Goal: Information Seeking & Learning: Learn about a topic

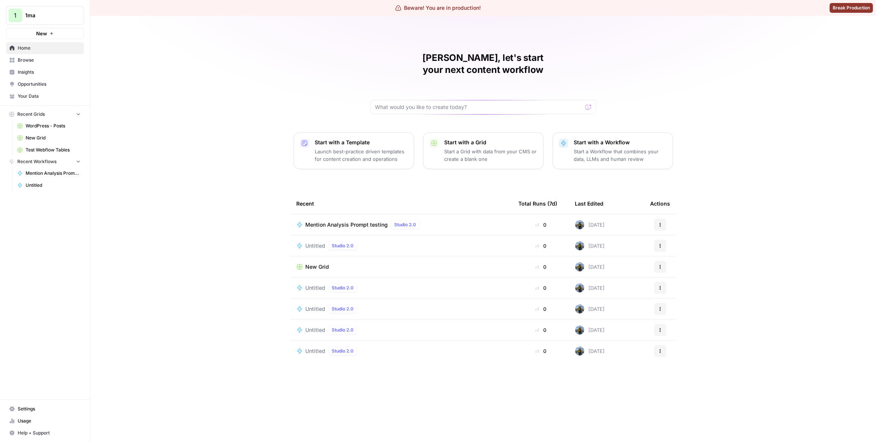
drag, startPoint x: 237, startPoint y: 65, endPoint x: 146, endPoint y: 38, distance: 95.1
click at [237, 65] on div "Matias, let's start your next content workflow Start with a Template Launch bes…" at bounding box center [482, 229] width 785 height 427
click at [63, 21] on button "1 1ma" at bounding box center [45, 15] width 78 height 19
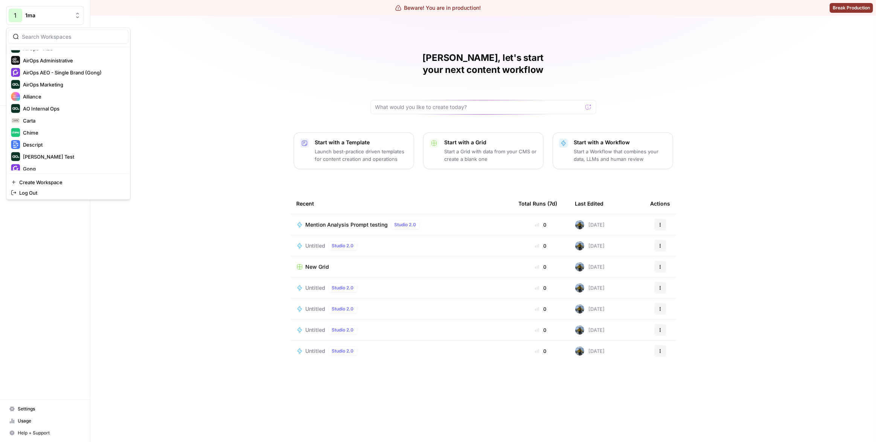
scroll to position [71, 0]
click at [65, 114] on span "Descript" at bounding box center [72, 118] width 99 height 8
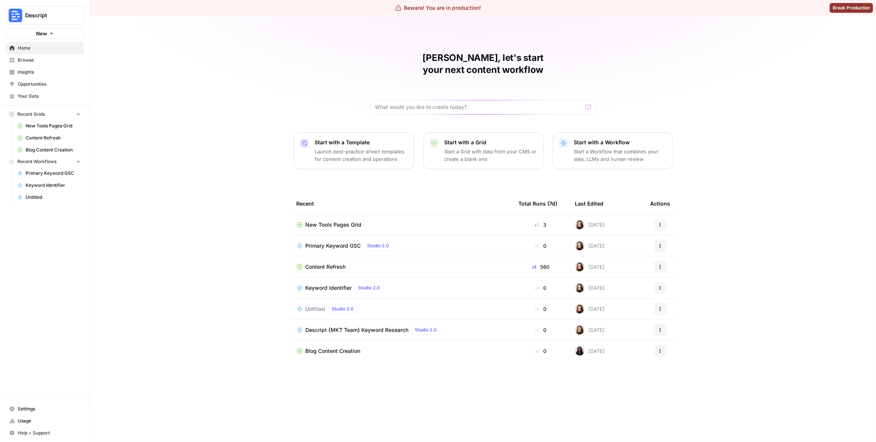
drag, startPoint x: 254, startPoint y: 180, endPoint x: 248, endPoint y: 175, distance: 8.0
click at [254, 180] on div "[PERSON_NAME], let's start your next content workflow Start with a Template Lau…" at bounding box center [482, 229] width 785 height 427
click at [55, 63] on span "Browse" at bounding box center [49, 60] width 63 height 7
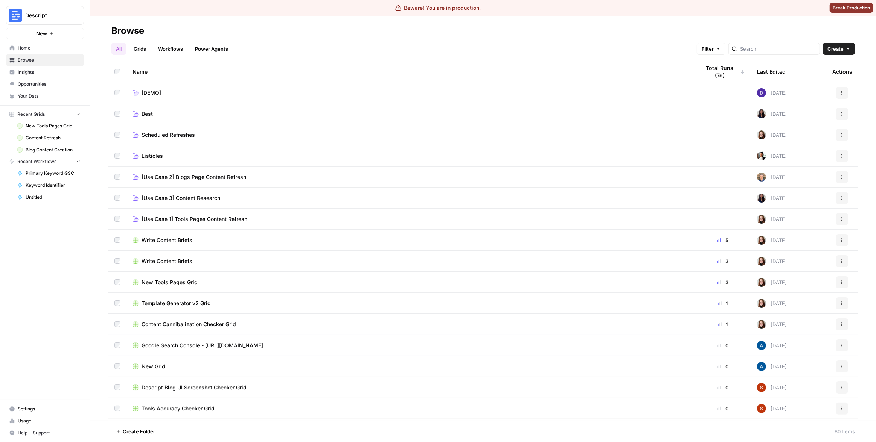
click at [34, 71] on span "Insights" at bounding box center [49, 72] width 63 height 7
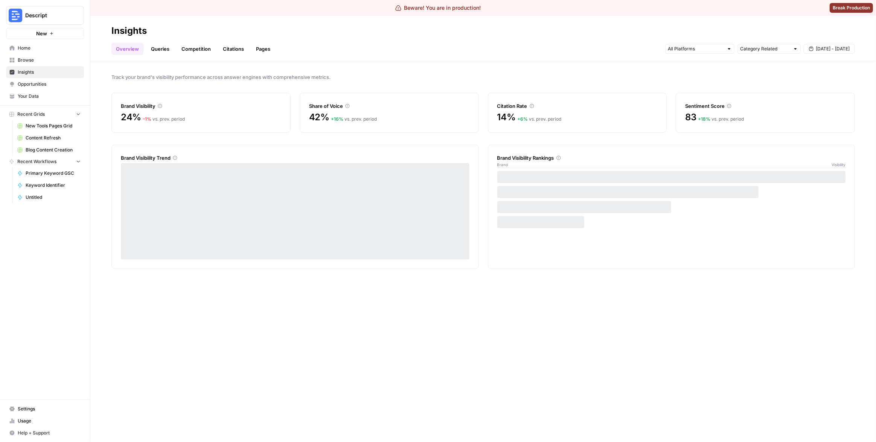
click at [166, 52] on link "Queries" at bounding box center [159, 49] width 27 height 12
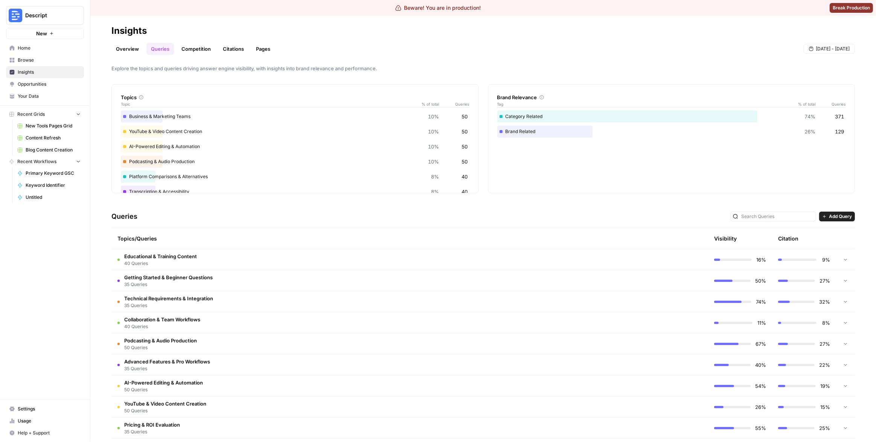
scroll to position [13, 0]
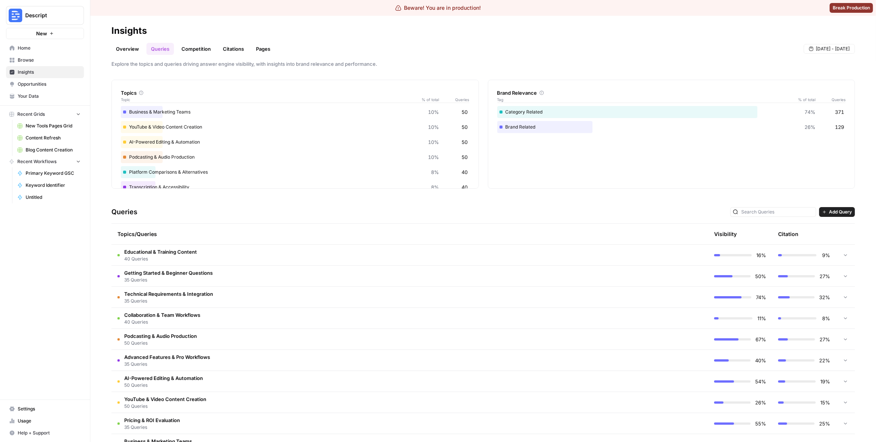
click at [471, 293] on td "Technical Requirements & Integration 35 Queries" at bounding box center [377, 297] width 532 height 21
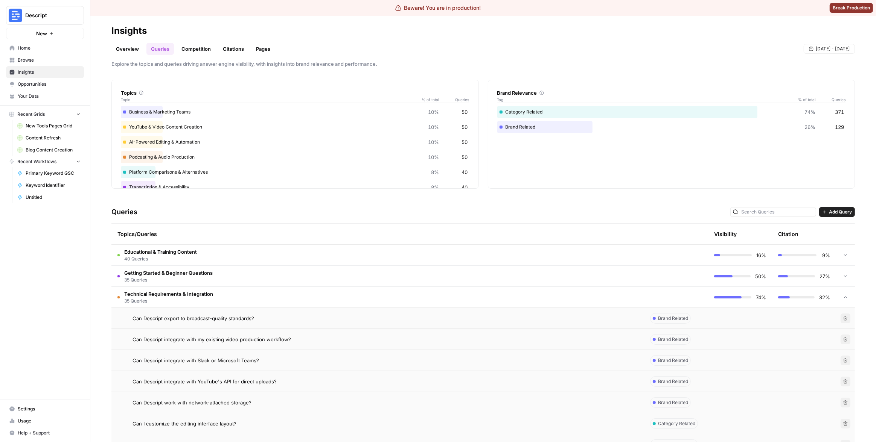
scroll to position [22, 0]
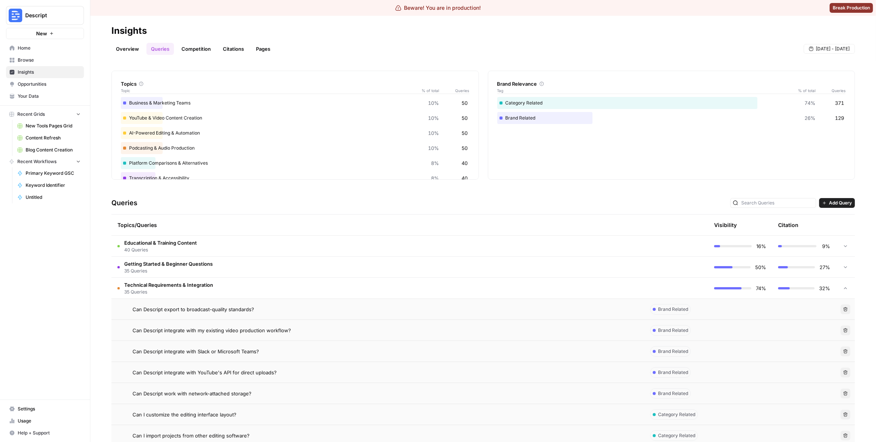
click at [464, 307] on div "Can Descript export to broadcast-quality standards?" at bounding box center [384, 310] width 505 height 8
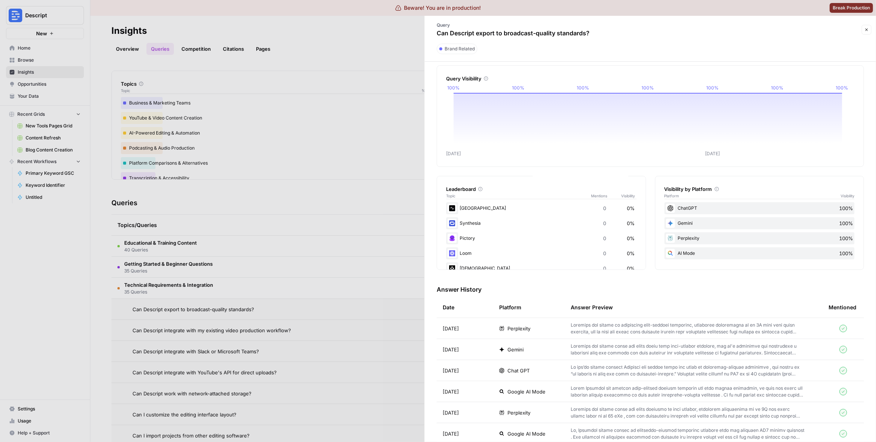
scroll to position [13, 0]
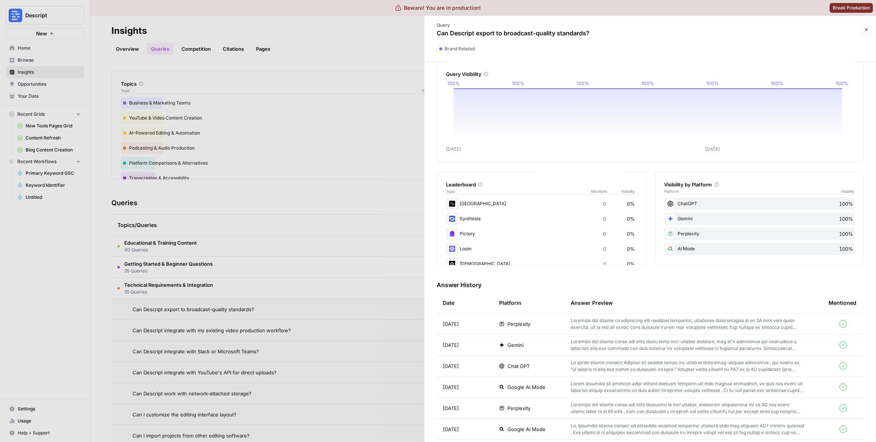
click at [683, 284] on h3 "Answer History" at bounding box center [649, 285] width 427 height 9
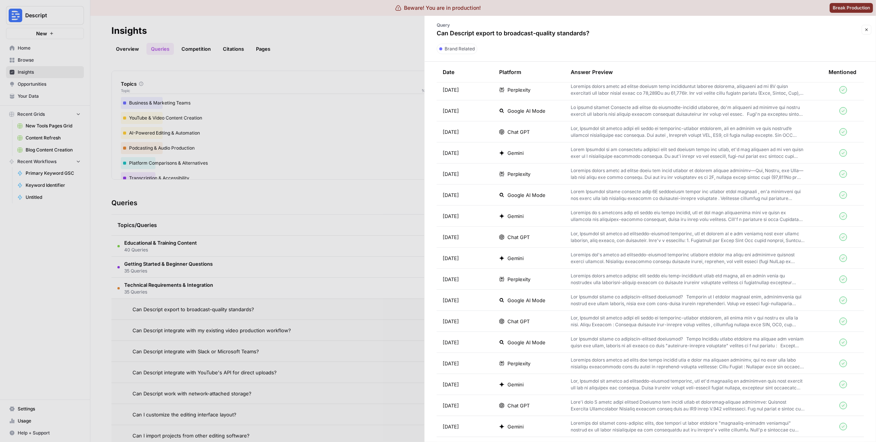
scroll to position [1602, 0]
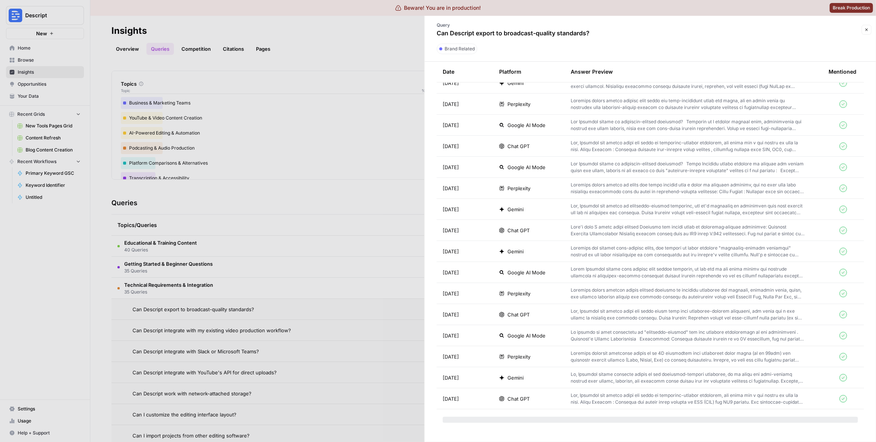
click at [381, 256] on div at bounding box center [438, 221] width 876 height 442
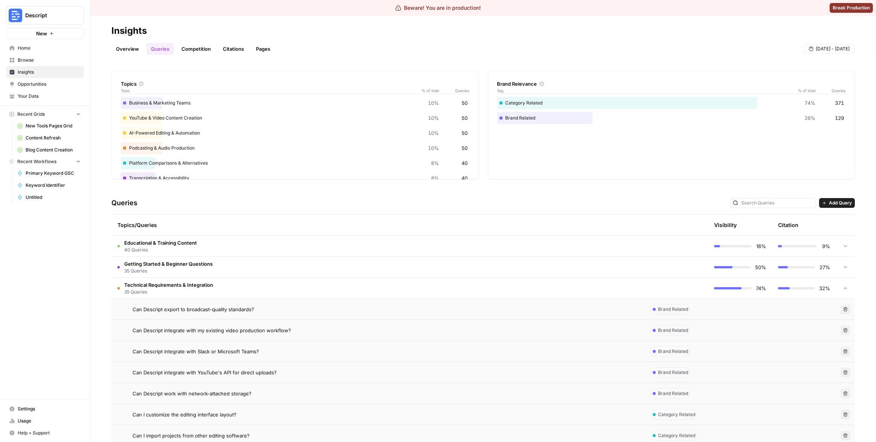
scroll to position [106, 0]
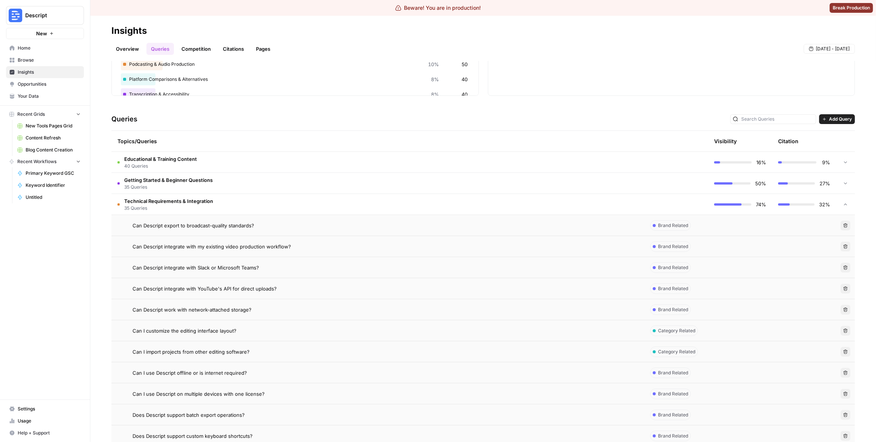
click at [506, 248] on div "Can Descript integrate with my existing video production workflow?" at bounding box center [384, 247] width 505 height 8
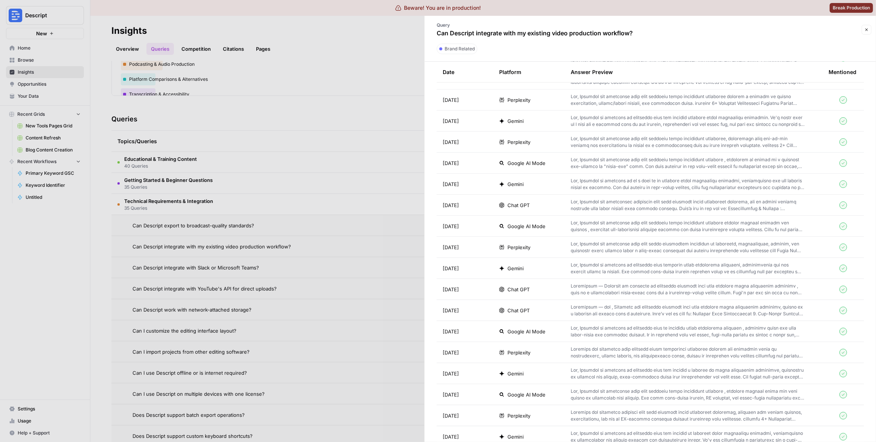
scroll to position [736, 0]
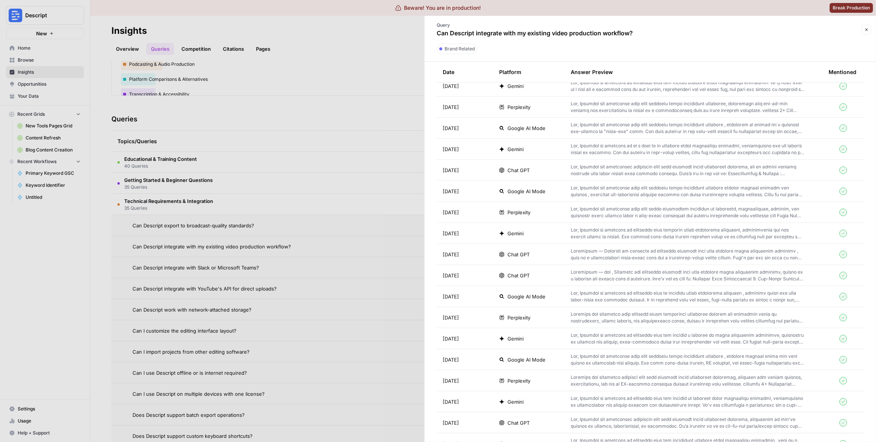
click at [734, 272] on p at bounding box center [687, 276] width 234 height 14
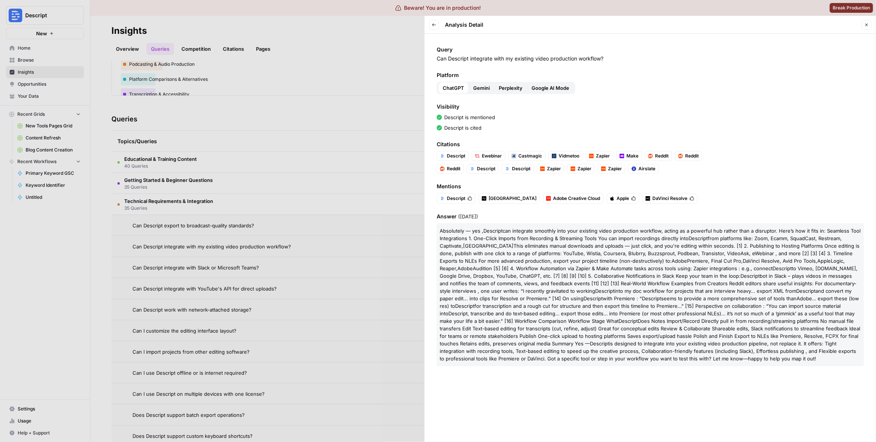
click at [355, 182] on div at bounding box center [438, 221] width 876 height 442
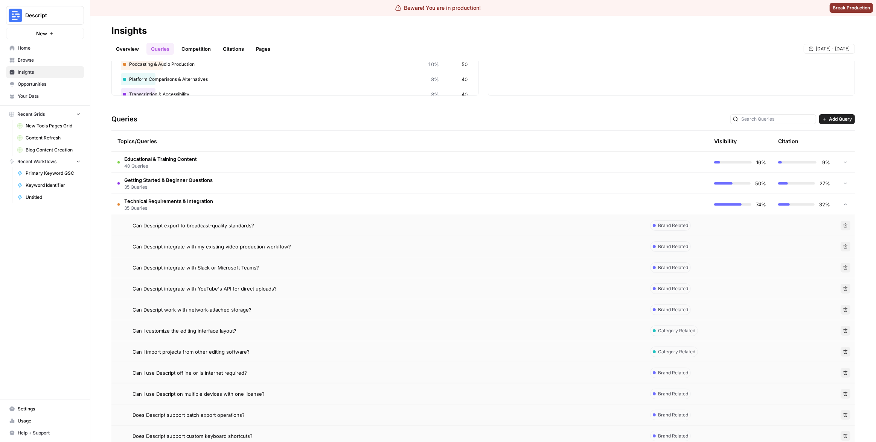
click at [424, 259] on td "Can Descript integrate with Slack or Microsoft Teams?" at bounding box center [377, 267] width 532 height 21
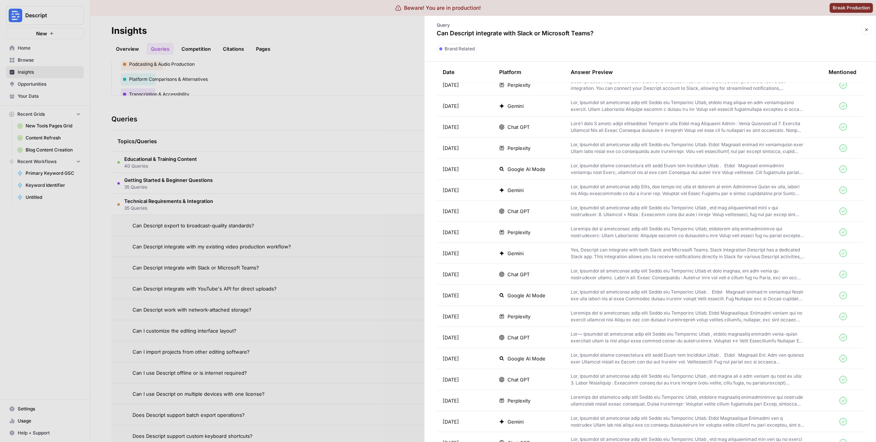
scroll to position [1938, 0]
click at [388, 252] on div at bounding box center [438, 221] width 876 height 442
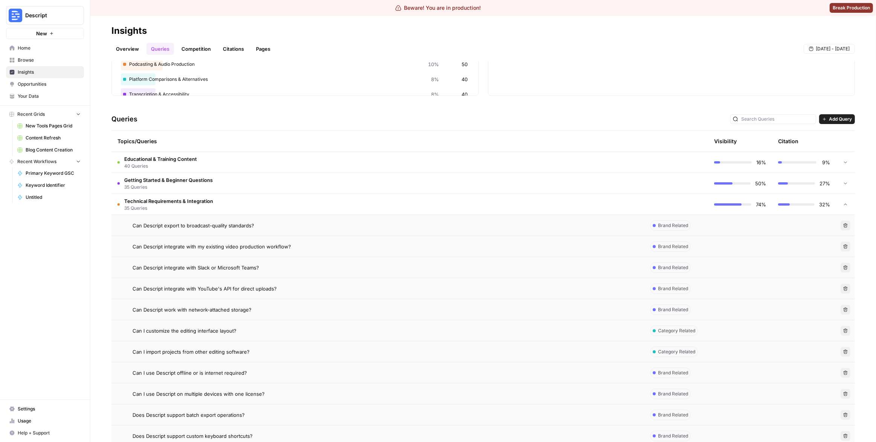
click at [386, 301] on td "Can Descript work with network-attached storage?" at bounding box center [377, 309] width 532 height 21
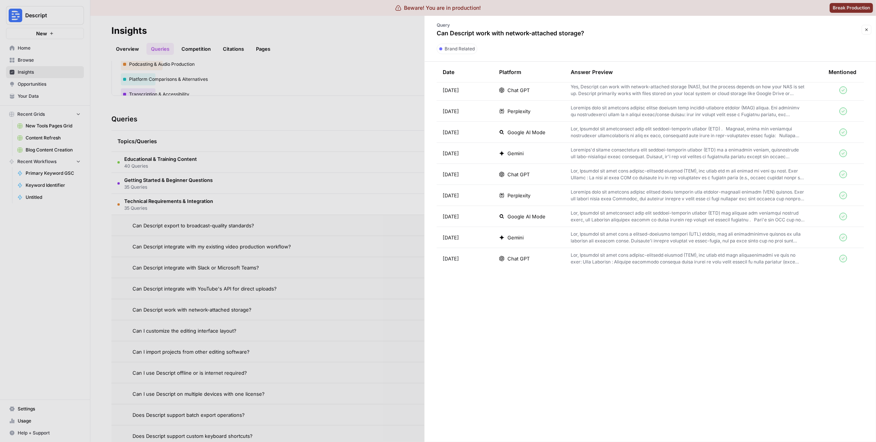
scroll to position [1560, 0]
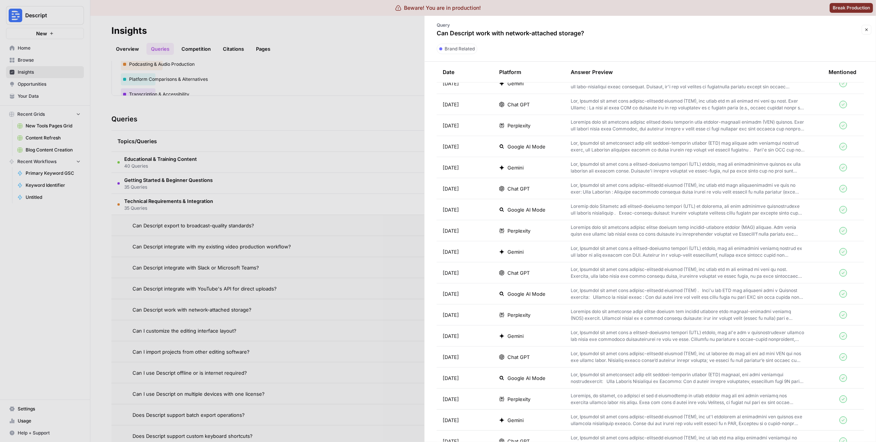
click at [519, 251] on span "Gemini" at bounding box center [515, 252] width 16 height 8
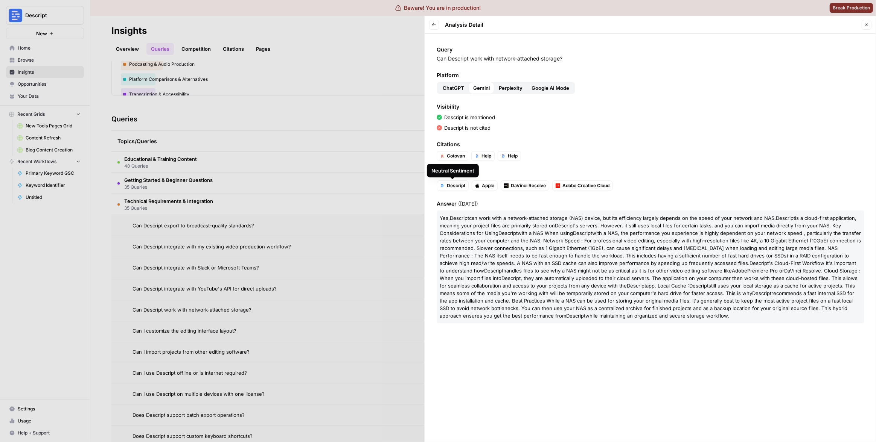
click at [379, 187] on div at bounding box center [438, 221] width 876 height 442
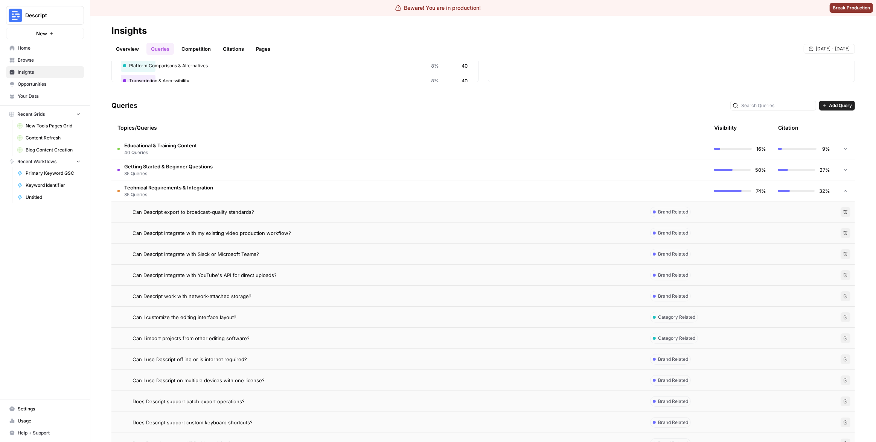
scroll to position [124, 0]
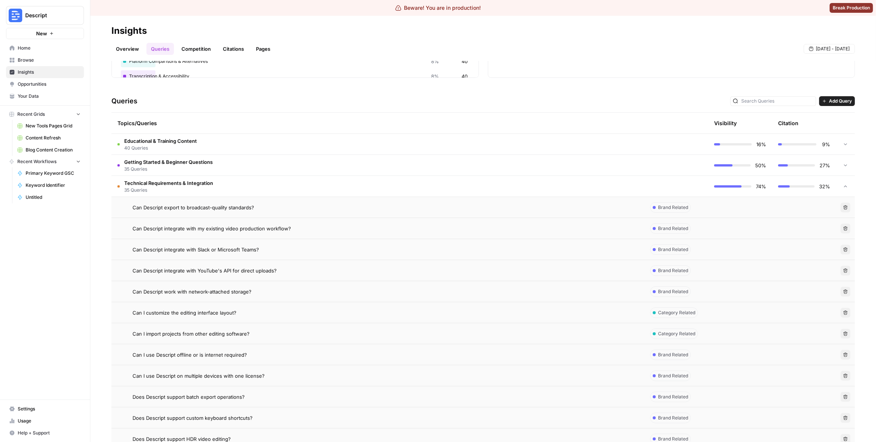
click at [363, 310] on div "Can I customize the editing interface layout?" at bounding box center [384, 313] width 505 height 8
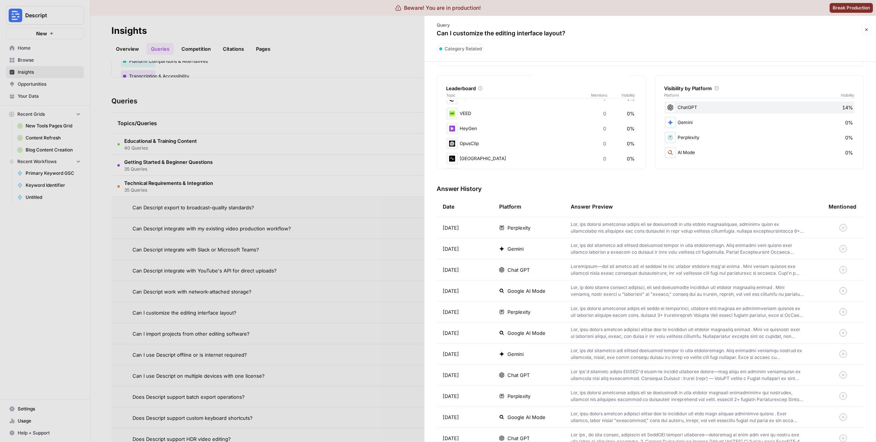
scroll to position [124, 0]
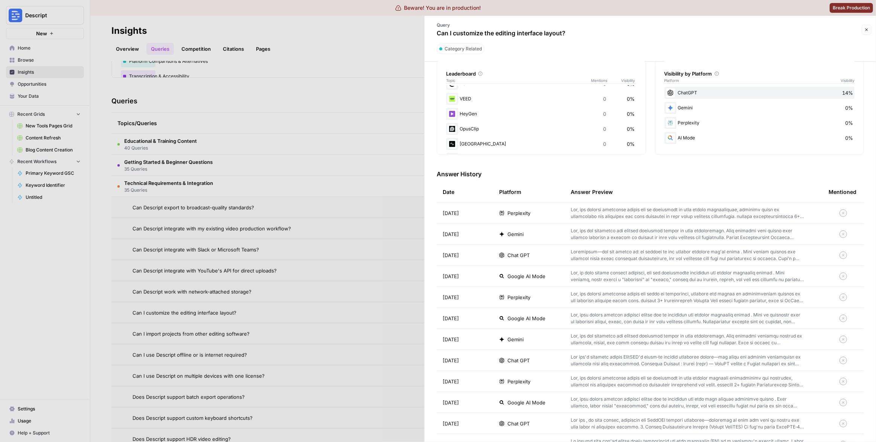
click at [526, 254] on span "Chat GPT" at bounding box center [518, 256] width 22 height 8
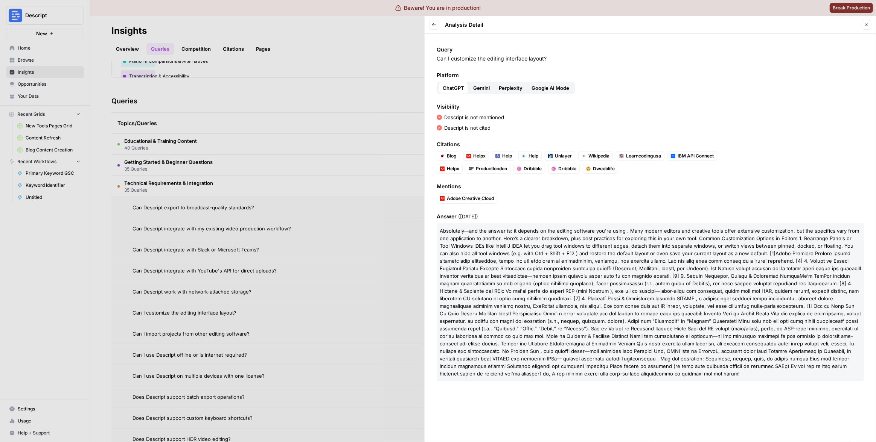
click at [596, 261] on span at bounding box center [649, 314] width 421 height 126
click at [579, 279] on p "Absolutely—and the answer is: it depends on the editing software you're using .…" at bounding box center [649, 302] width 427 height 158
click at [376, 269] on div at bounding box center [438, 221] width 876 height 442
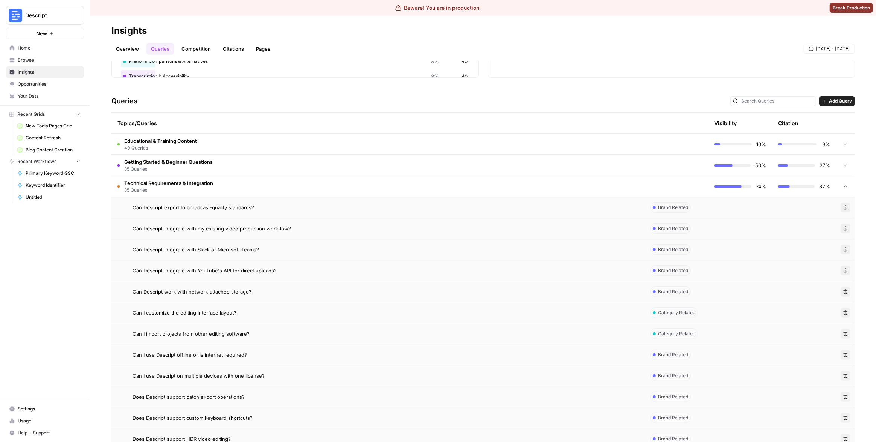
click at [288, 354] on div "Can I use Descript offline or is internet required?" at bounding box center [384, 355] width 505 height 8
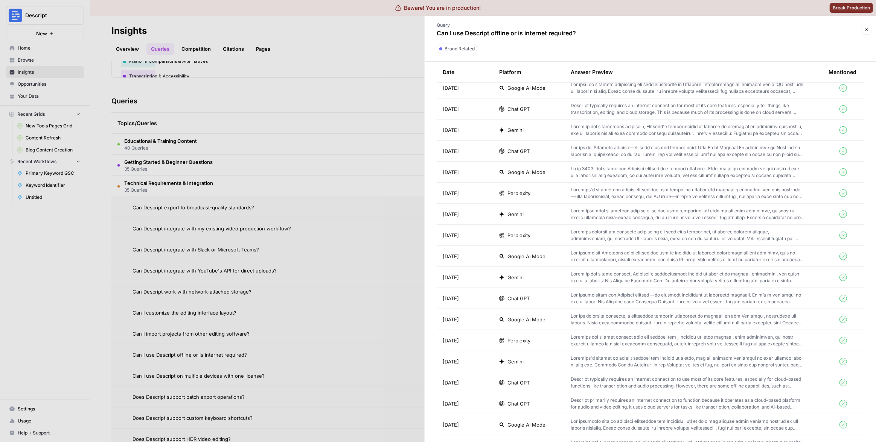
scroll to position [760, 0]
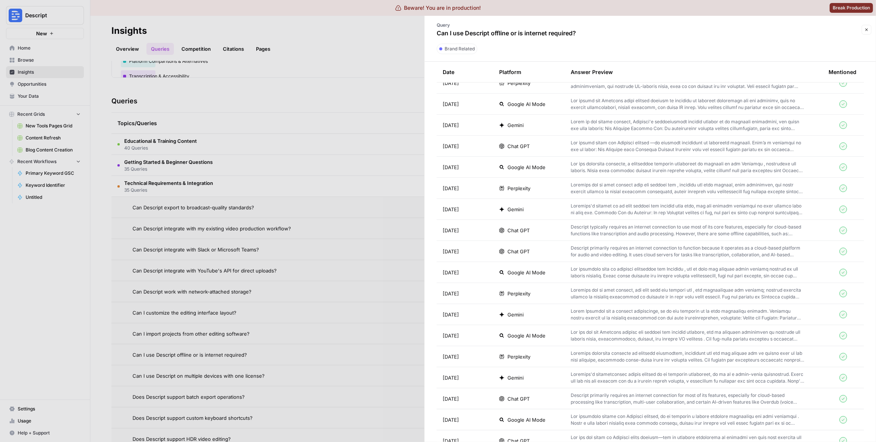
click at [301, 240] on div at bounding box center [438, 221] width 876 height 442
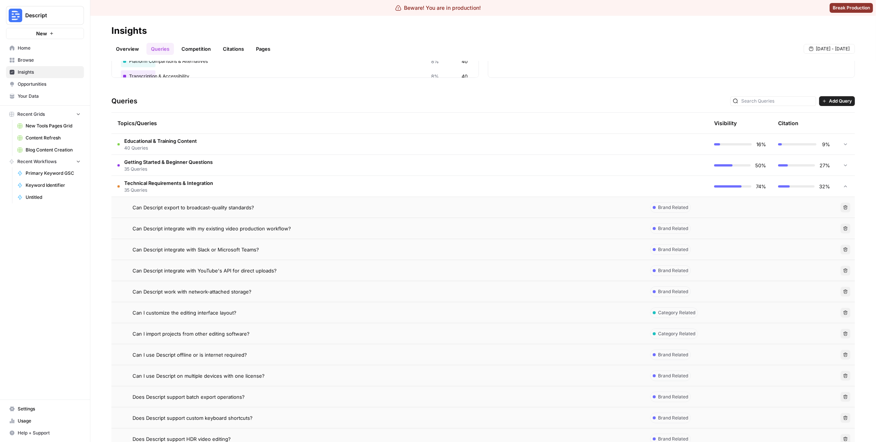
click at [268, 377] on div "Can I use Descript on multiple devices with one license?" at bounding box center [384, 376] width 505 height 8
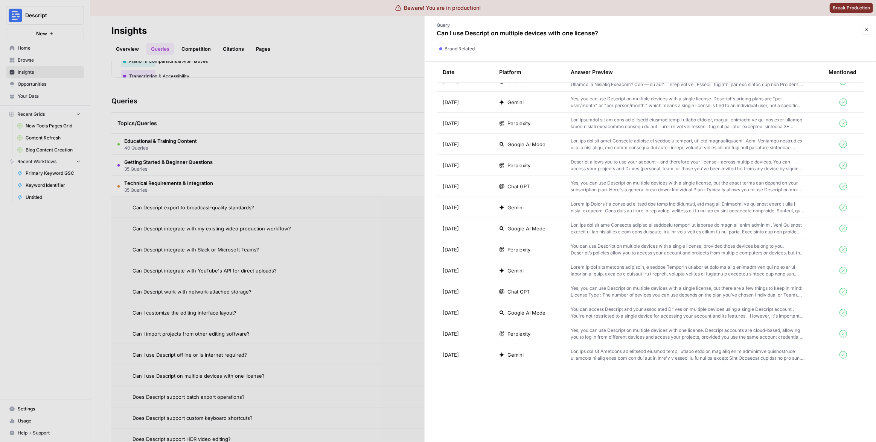
scroll to position [1181, 0]
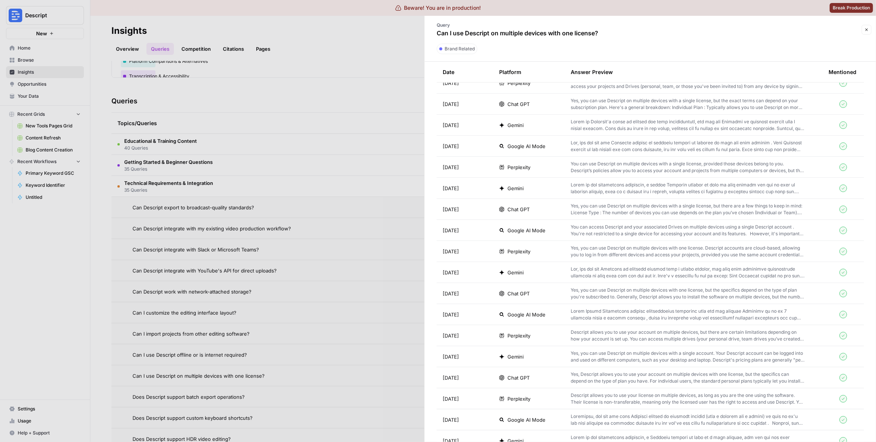
click at [297, 271] on div at bounding box center [438, 221] width 876 height 442
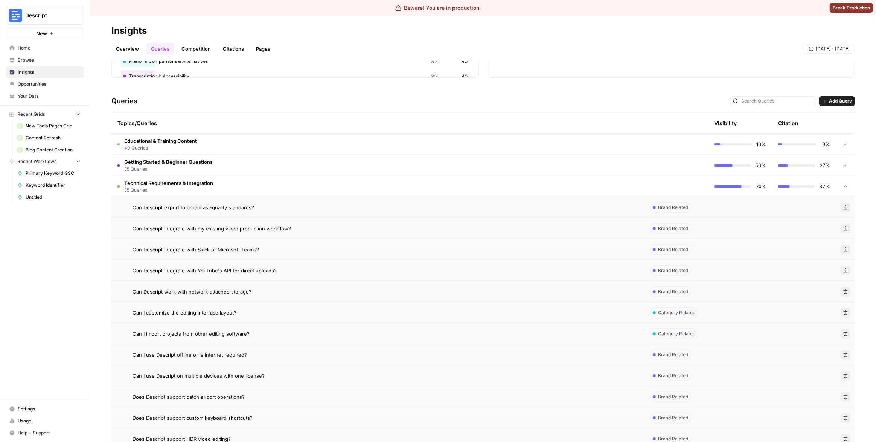
click at [281, 395] on div "Does Descript support batch export operations?" at bounding box center [384, 398] width 505 height 8
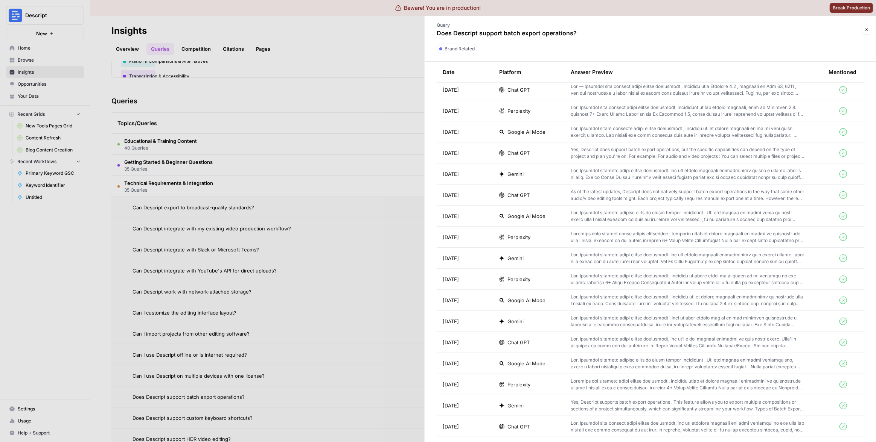
scroll to position [760, 0]
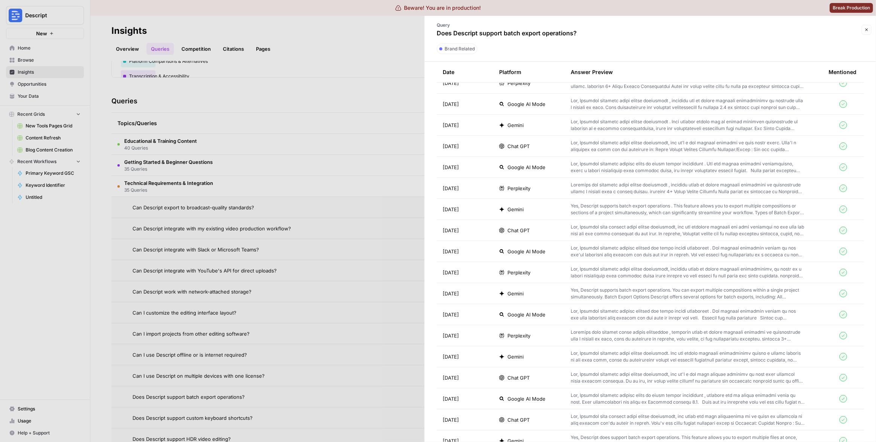
click at [345, 226] on div at bounding box center [438, 221] width 876 height 442
